Goal: Entertainment & Leisure: Consume media (video, audio)

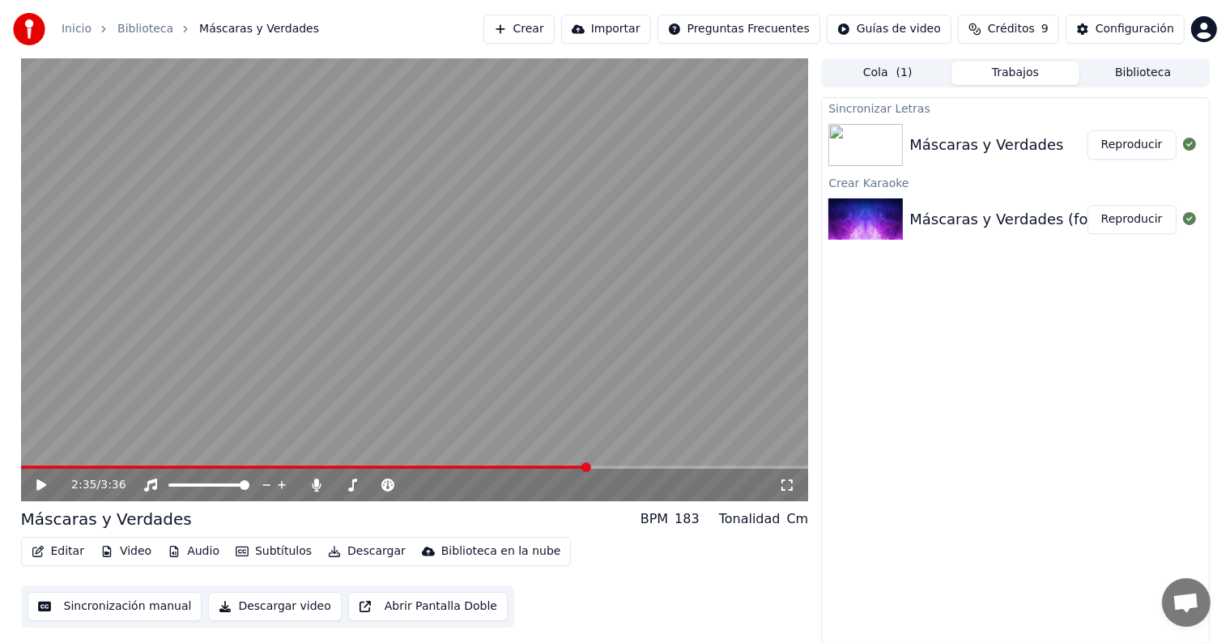
drag, startPoint x: 356, startPoint y: 210, endPoint x: 209, endPoint y: 188, distance: 149.0
click at [209, 188] on video at bounding box center [415, 279] width 788 height 443
click at [350, 483] on icon at bounding box center [352, 485] width 16 height 13
click at [358, 487] on icon at bounding box center [352, 485] width 16 height 13
click at [319, 485] on icon at bounding box center [317, 485] width 16 height 13
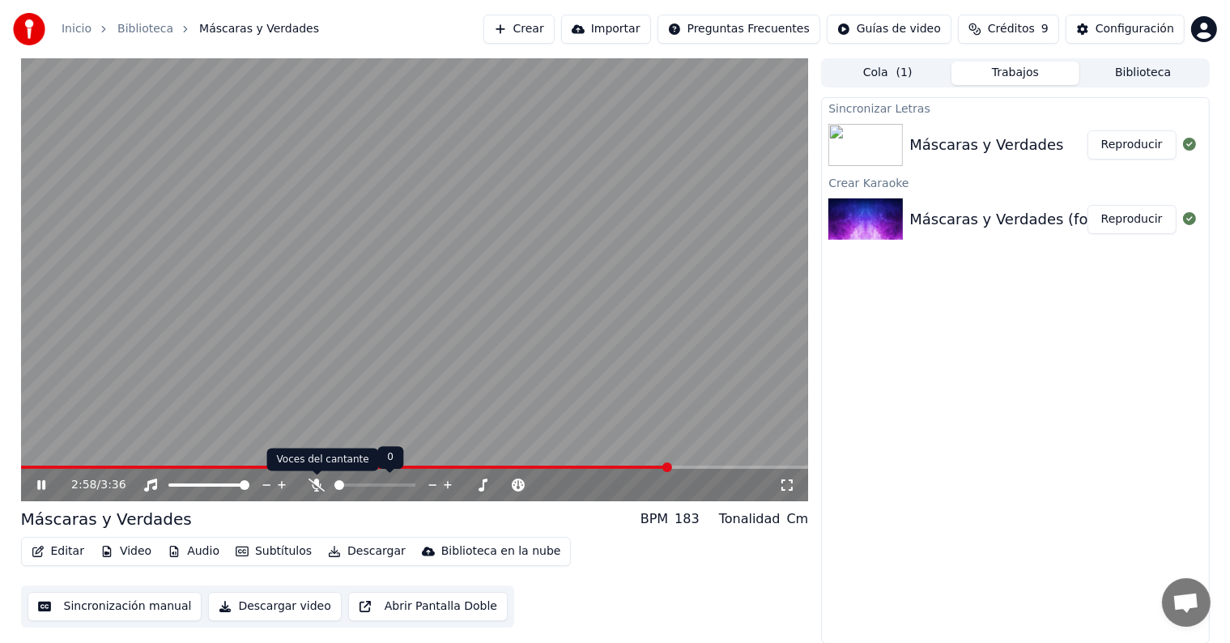
click at [316, 490] on icon at bounding box center [317, 485] width 16 height 13
click at [309, 479] on icon at bounding box center [317, 485] width 16 height 13
click at [313, 481] on icon at bounding box center [317, 485] width 16 height 13
click at [350, 483] on span at bounding box center [374, 484] width 81 height 3
click at [343, 487] on div at bounding box center [390, 485] width 130 height 16
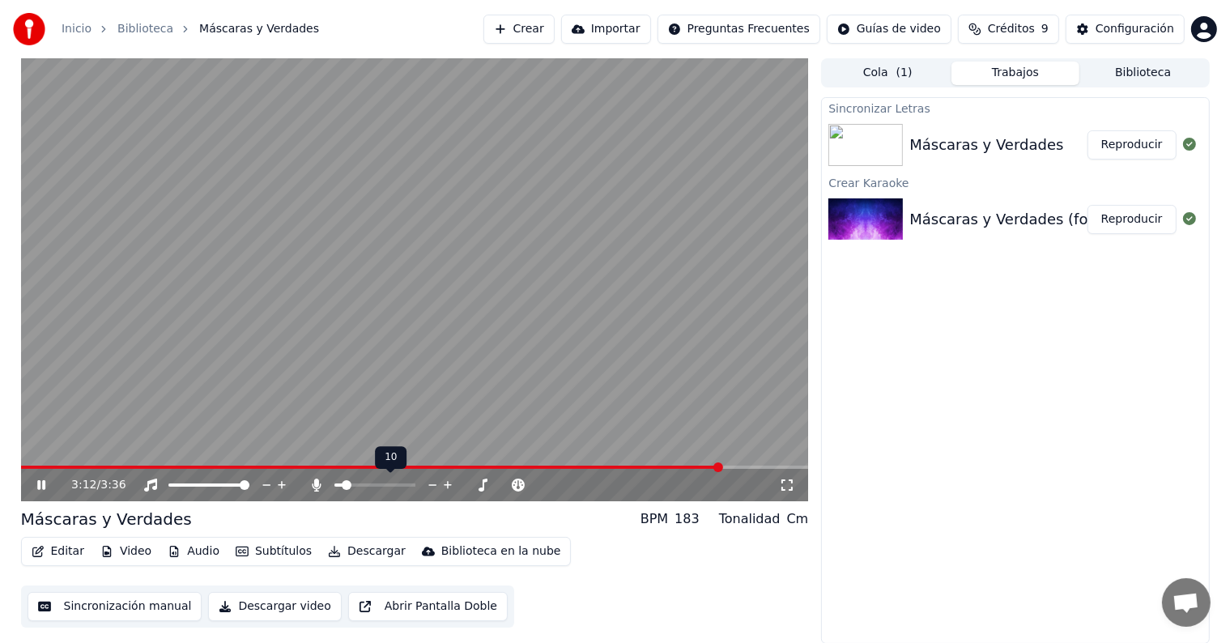
click at [343, 484] on span at bounding box center [338, 484] width 8 height 3
click at [338, 486] on span at bounding box center [335, 484] width 3 height 3
click at [343, 486] on span at bounding box center [343, 485] width 10 height 10
click at [329, 550] on icon "button" at bounding box center [334, 551] width 11 height 11
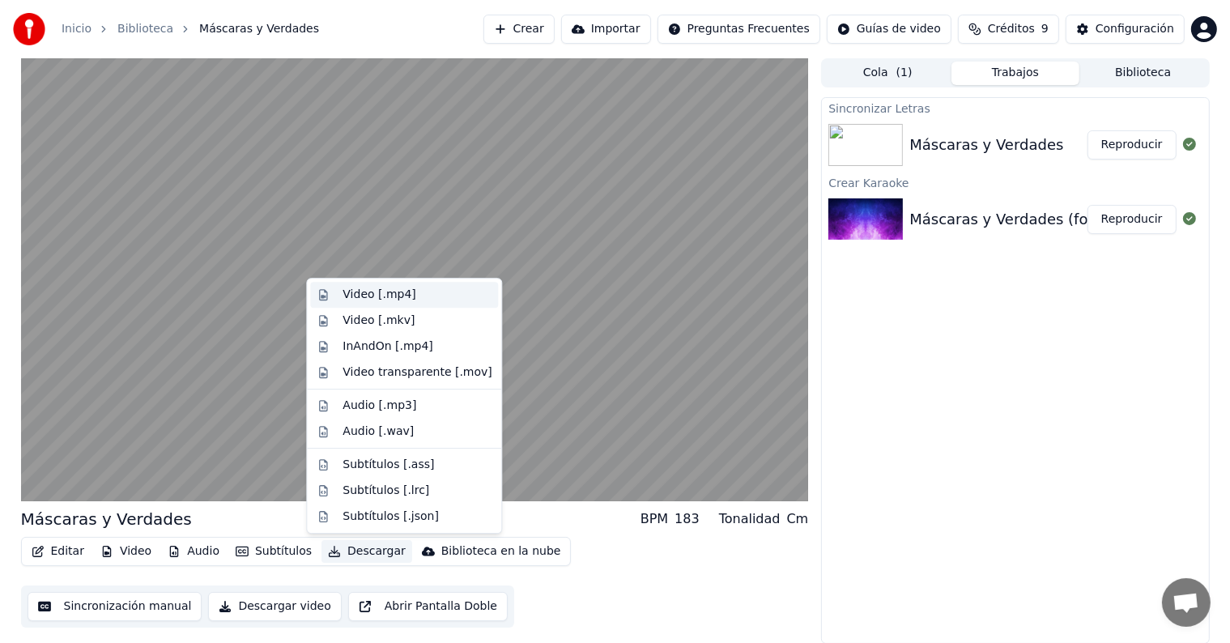
click at [382, 287] on div "Video [.mp4]" at bounding box center [379, 295] width 73 height 16
